Goal: Find specific page/section: Find specific page/section

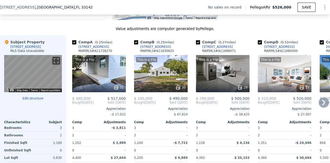
click at [113, 74] on div "This is a Flip 31" at bounding box center [99, 73] width 54 height 37
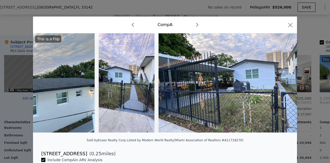
scroll to position [0, 1374]
click at [290, 26] on icon "button" at bounding box center [290, 24] width 7 height 7
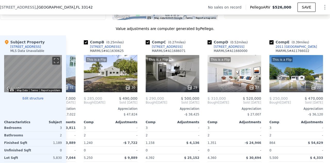
scroll to position [0, 50]
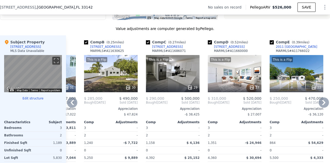
click at [165, 87] on div at bounding box center [173, 87] width 54 height 9
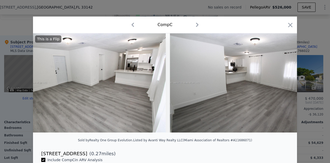
scroll to position [0, 1113]
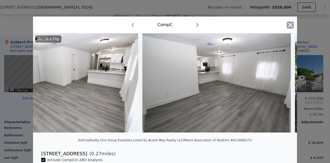
click at [290, 27] on icon "button" at bounding box center [290, 24] width 7 height 7
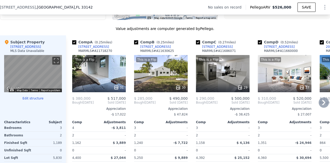
click at [170, 82] on div "This is a Flip 30" at bounding box center [161, 73] width 54 height 37
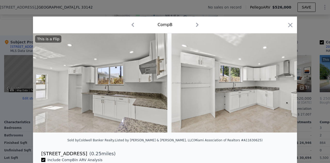
scroll to position [0, 620]
